Goal: Check status: Check status

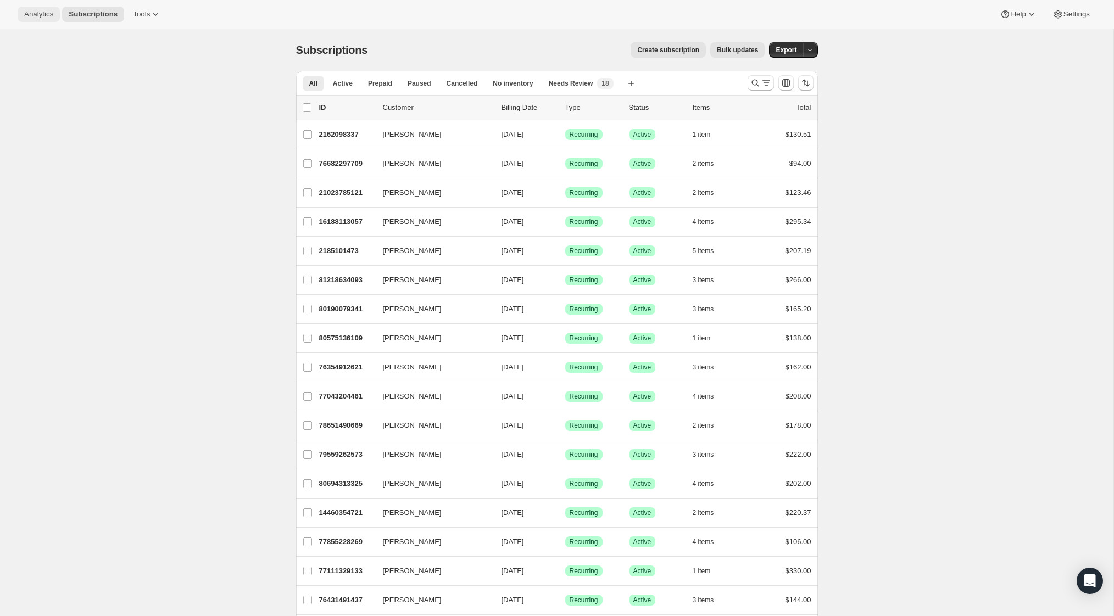
click at [53, 10] on span "Analytics" at bounding box center [38, 14] width 29 height 9
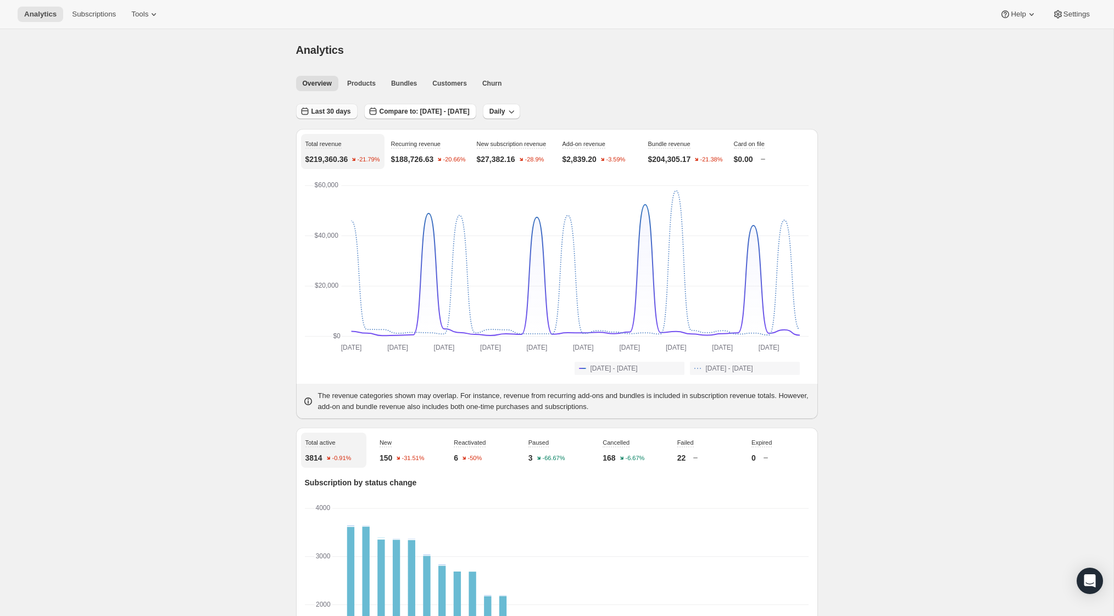
click at [337, 110] on span "Last 30 days" at bounding box center [332, 111] width 40 height 9
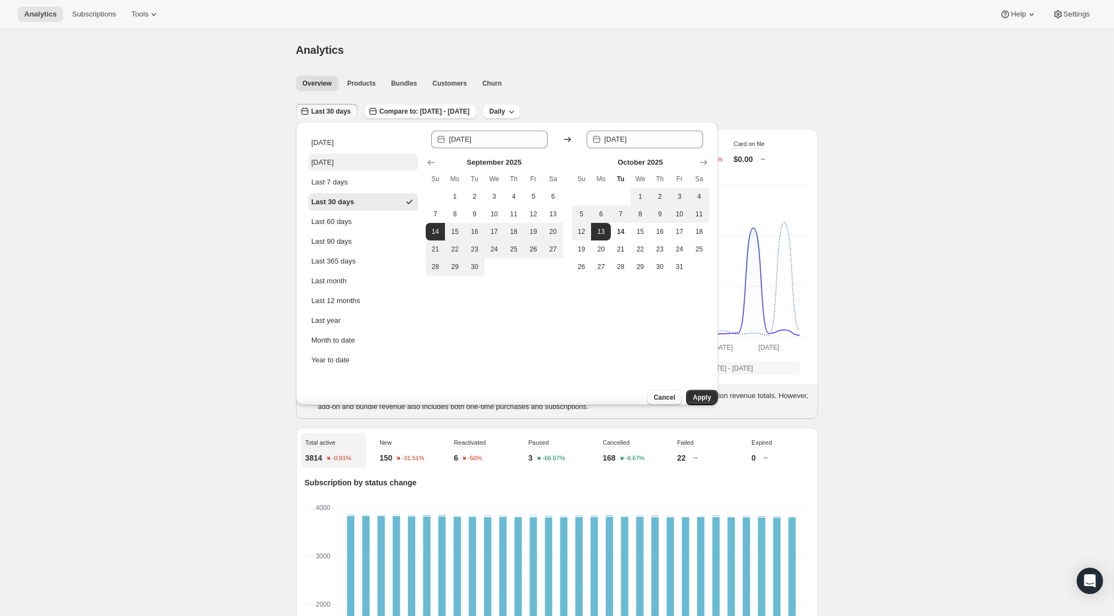
click at [334, 163] on div "[DATE]" at bounding box center [323, 162] width 23 height 11
type input "[DATE]"
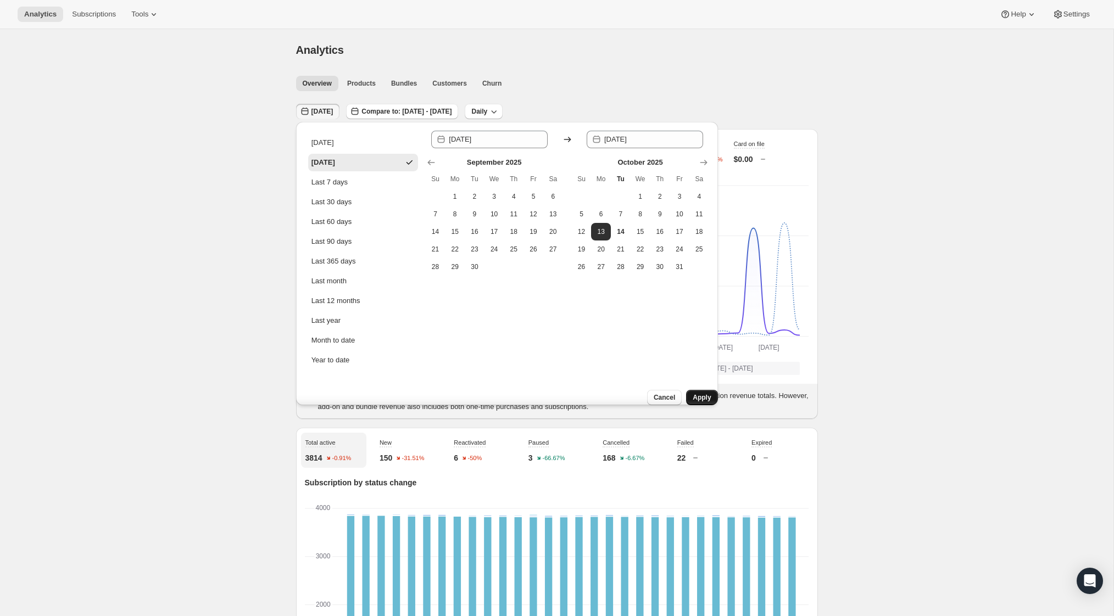
click at [706, 393] on button "Apply" at bounding box center [701, 397] width 31 height 15
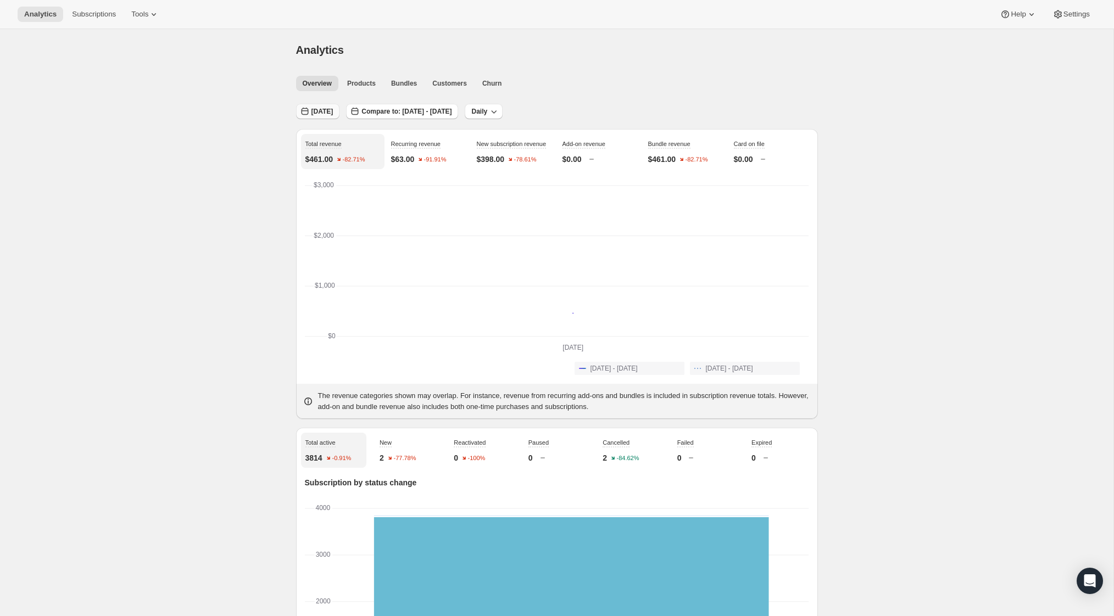
click at [314, 114] on span "[DATE]" at bounding box center [323, 111] width 22 height 9
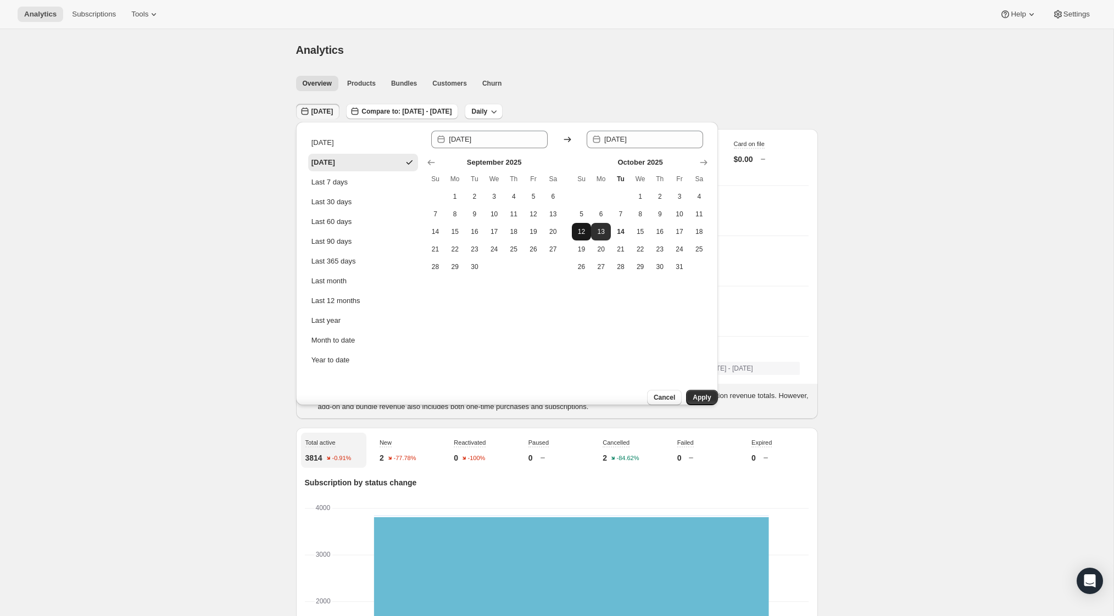
click at [586, 232] on span "12" at bounding box center [581, 231] width 11 height 9
type input "[DATE]"
click at [586, 232] on span "12" at bounding box center [581, 231] width 11 height 9
click at [695, 393] on span "Apply" at bounding box center [702, 397] width 18 height 9
